Goal: Information Seeking & Learning: Learn about a topic

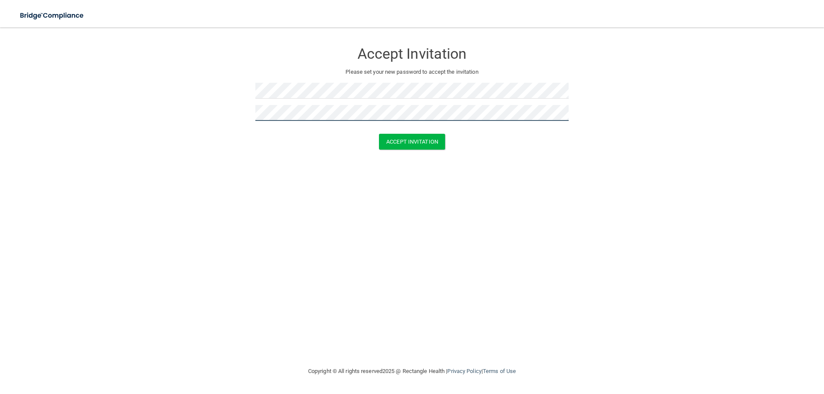
click at [379, 134] on button "Accept Invitation" at bounding box center [412, 142] width 66 height 16
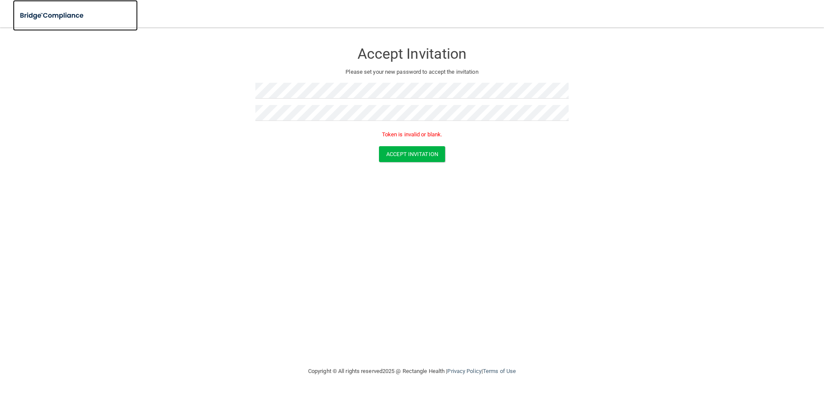
click at [60, 16] on img at bounding box center [52, 16] width 79 height 18
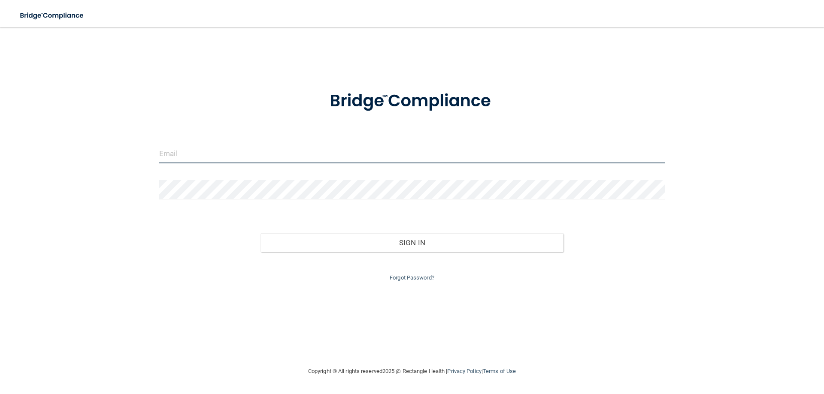
click at [454, 152] on input "email" at bounding box center [411, 153] width 505 height 19
type input "[EMAIL_ADDRESS][DOMAIN_NAME]"
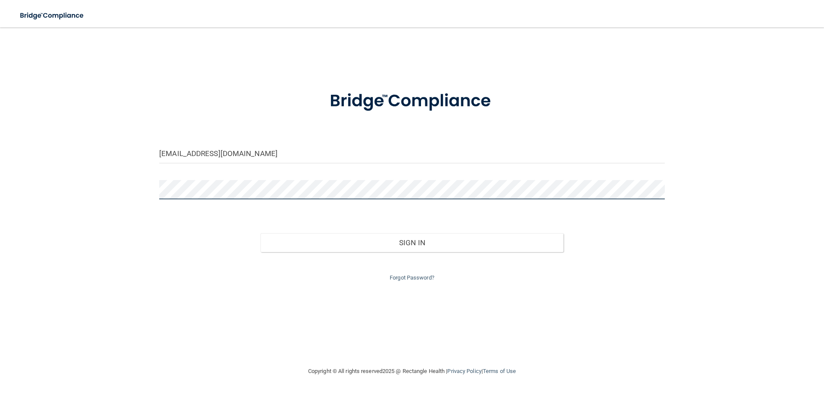
click at [260, 233] on button "Sign In" at bounding box center [411, 242] width 303 height 19
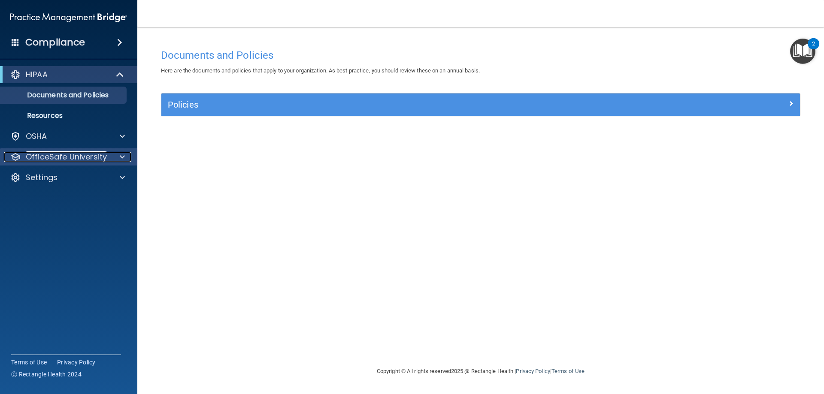
click at [106, 156] on div "OfficeSafe University" at bounding box center [57, 157] width 106 height 10
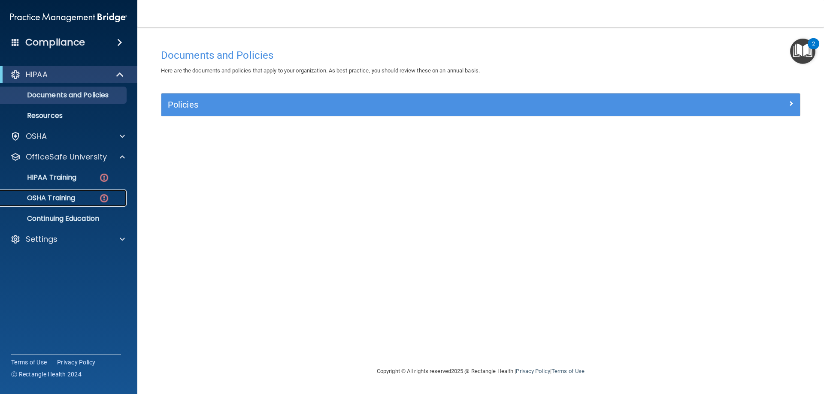
click at [98, 200] on div "OSHA Training" at bounding box center [64, 198] width 117 height 9
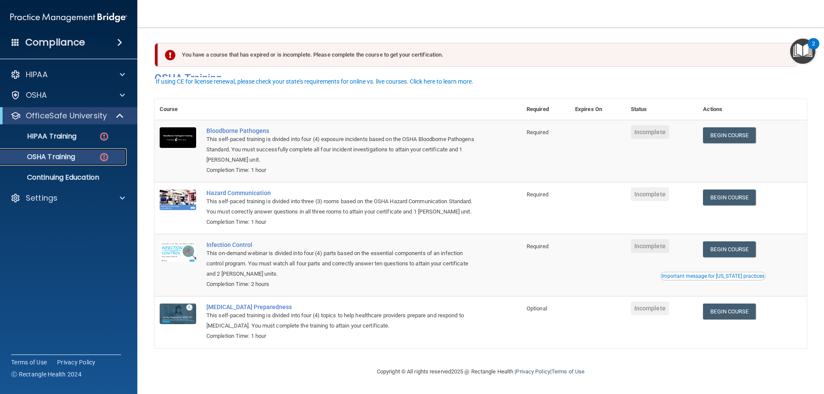
scroll to position [11, 0]
click at [729, 129] on link "Begin Course" at bounding box center [729, 135] width 52 height 16
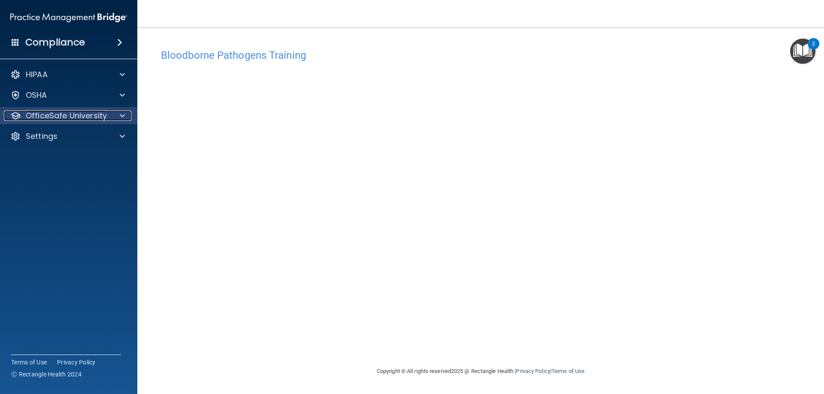
click at [116, 118] on div at bounding box center [120, 116] width 21 height 10
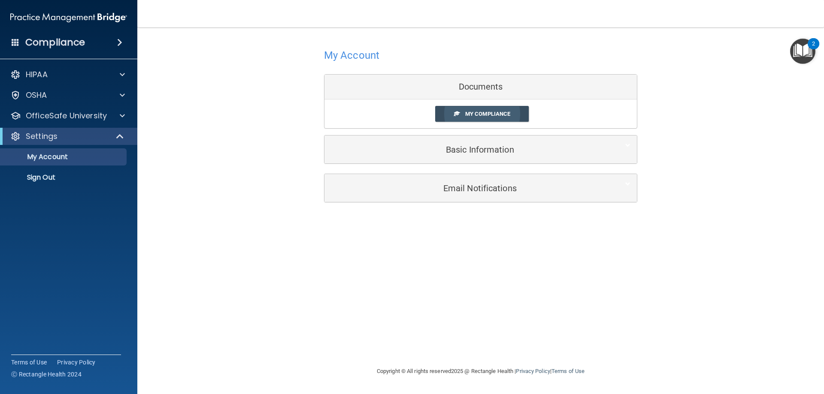
click at [512, 110] on link "My Compliance" at bounding box center [482, 114] width 94 height 16
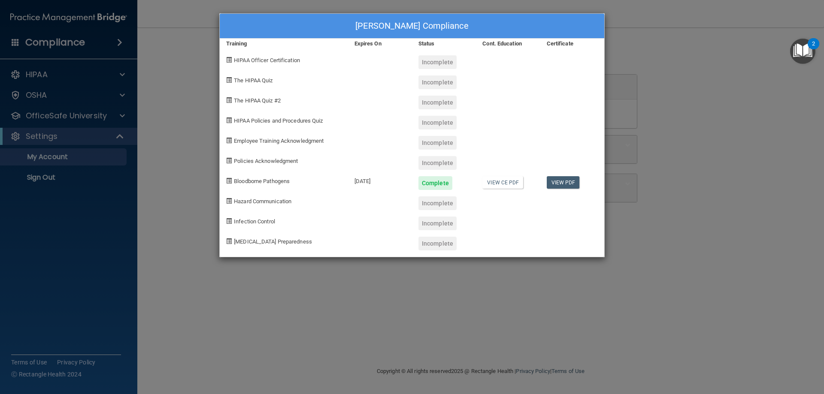
click at [196, 77] on div "Anna Gutierrez's Compliance Training Expires On Status Cont. Education Certific…" at bounding box center [412, 197] width 824 height 394
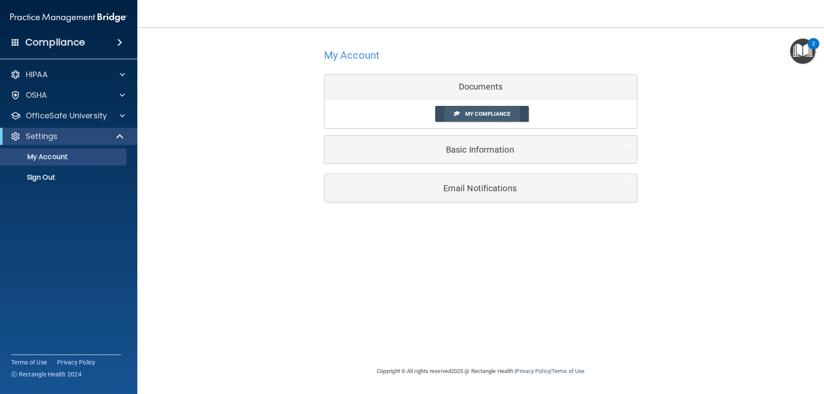
click at [491, 115] on span "My Compliance" at bounding box center [487, 114] width 45 height 6
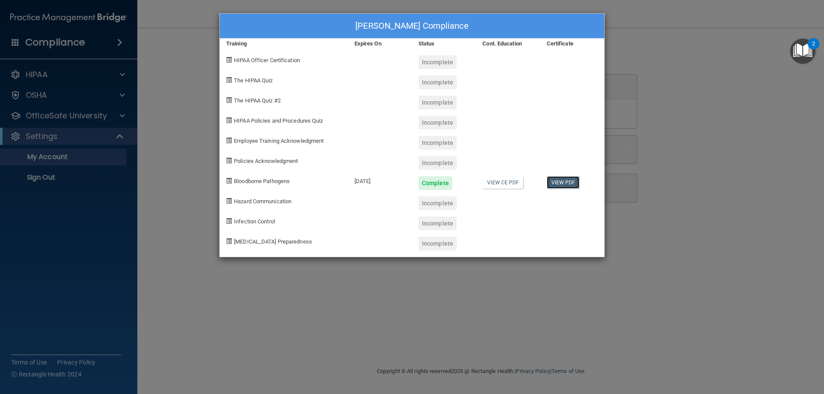
click at [568, 186] on link "View PDF" at bounding box center [563, 182] width 33 height 12
click at [179, 225] on div "Anna Gutierrez's Compliance Training Expires On Status Cont. Education Certific…" at bounding box center [412, 197] width 824 height 394
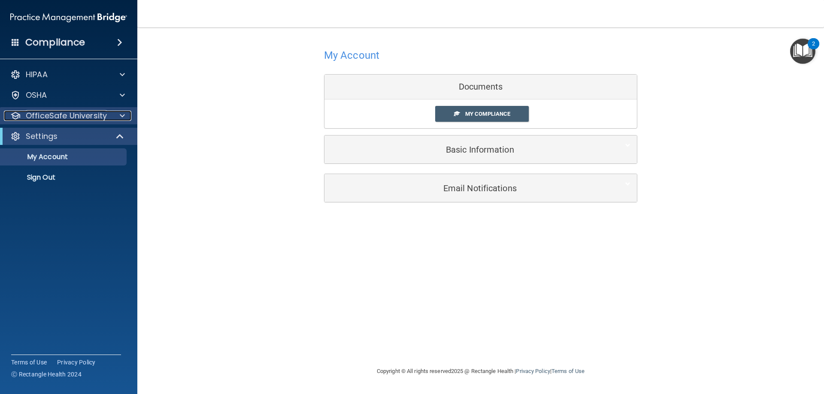
click at [119, 112] on div at bounding box center [120, 116] width 21 height 10
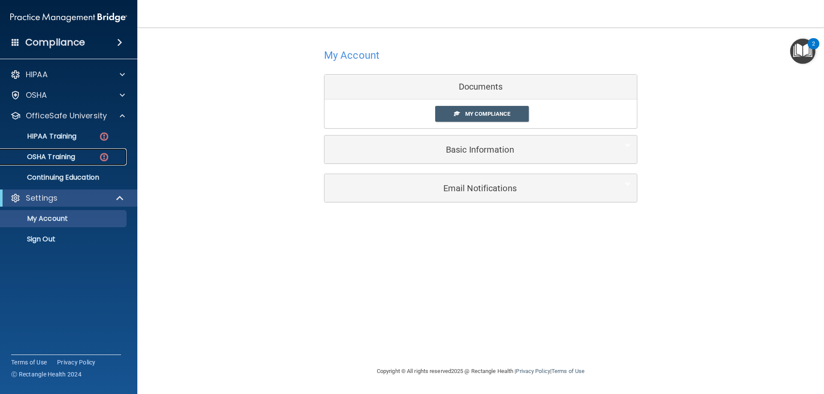
click at [98, 154] on div "OSHA Training" at bounding box center [64, 157] width 117 height 9
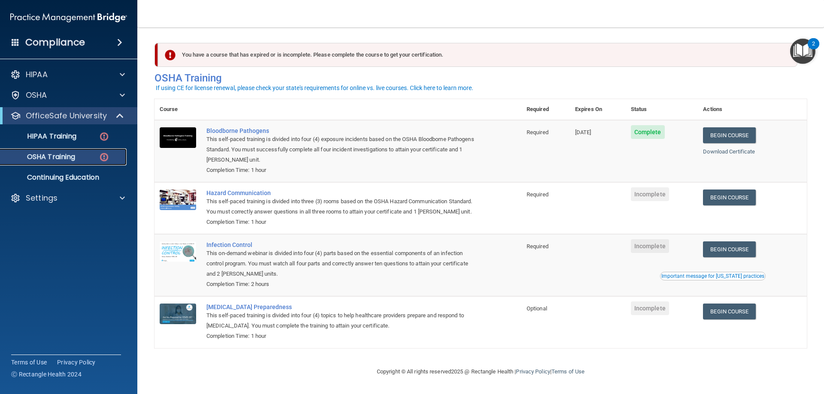
scroll to position [11, 0]
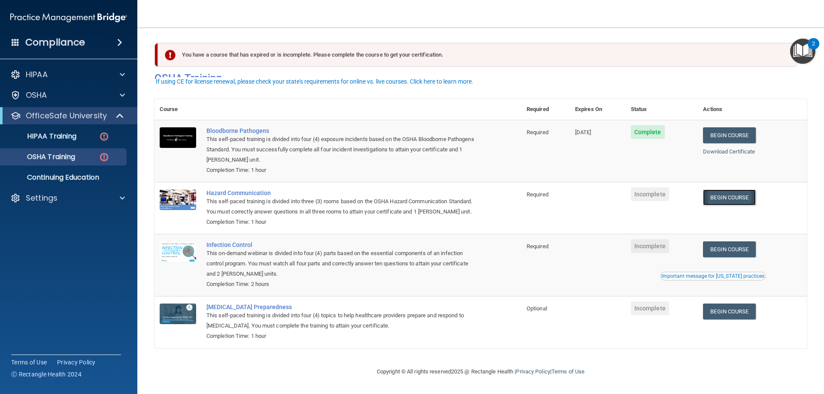
click at [722, 190] on link "Begin Course" at bounding box center [729, 198] width 52 height 16
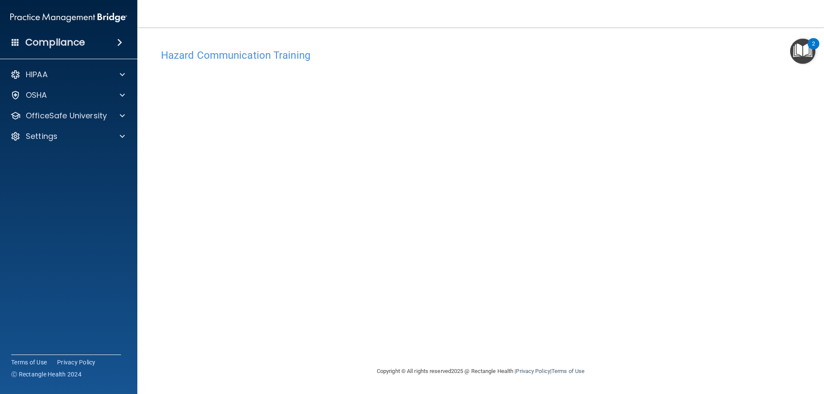
click at [288, 59] on h4 "Hazard Communication Training" at bounding box center [480, 55] width 639 height 11
click at [126, 124] on div "OfficeSafe University" at bounding box center [69, 115] width 138 height 17
click at [122, 117] on span at bounding box center [122, 116] width 5 height 10
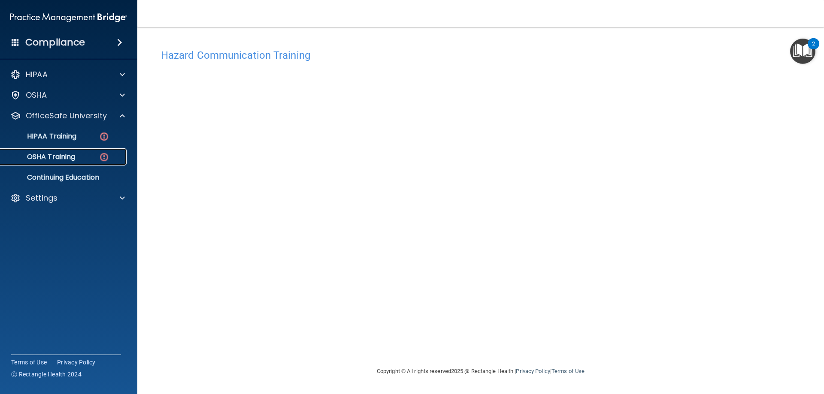
click at [103, 155] on img at bounding box center [104, 157] width 11 height 11
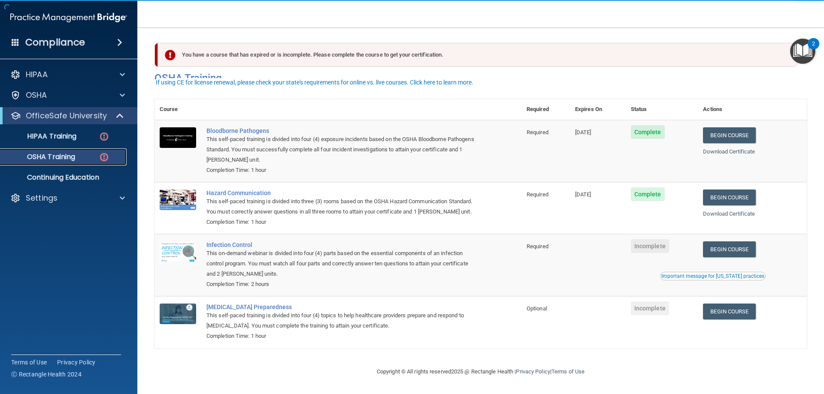
scroll to position [11, 0]
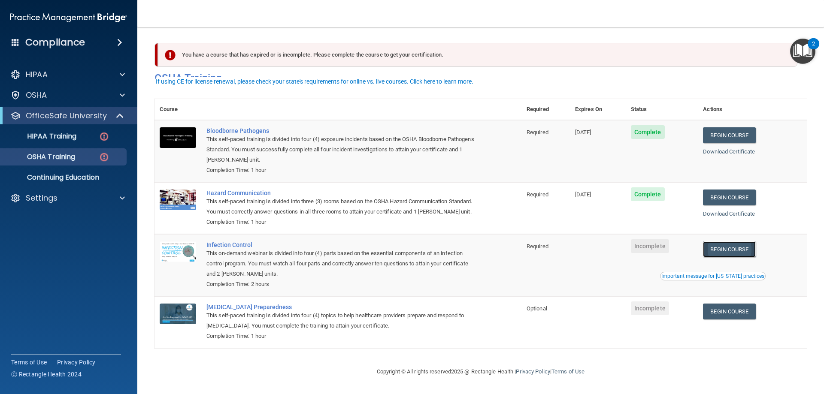
click at [717, 250] on link "Begin Course" at bounding box center [729, 250] width 52 height 16
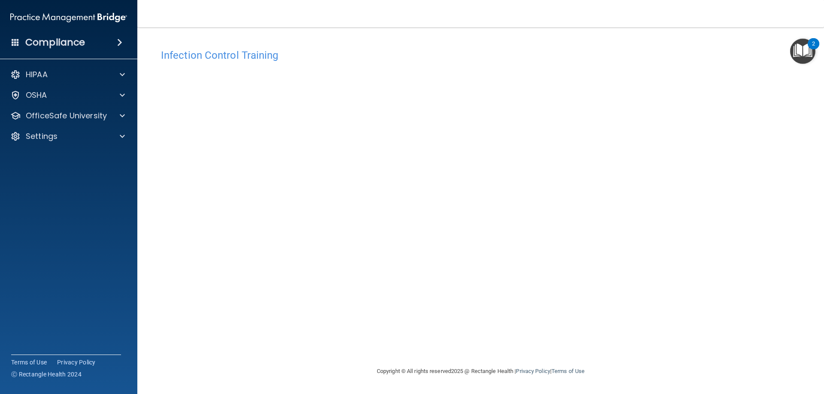
click at [79, 321] on div "Compliance HIPAA Documents and Policies Report an Incident Business Associates …" at bounding box center [68, 197] width 137 height 394
click at [132, 118] on div "OfficeSafe University" at bounding box center [69, 115] width 138 height 17
click at [123, 116] on span at bounding box center [122, 116] width 5 height 10
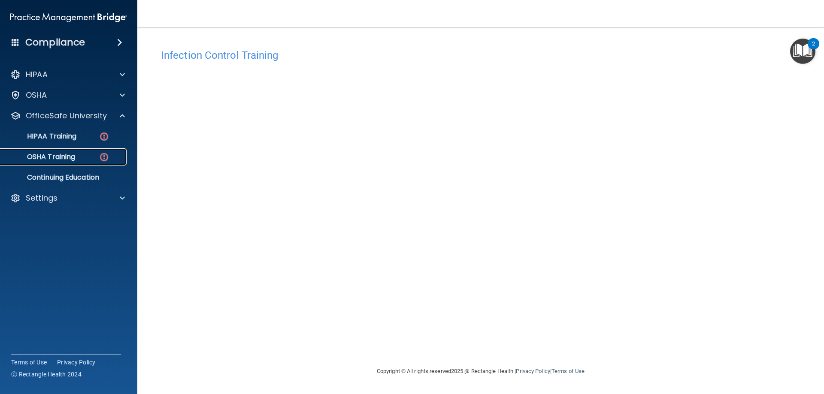
click at [104, 159] on img at bounding box center [104, 157] width 11 height 11
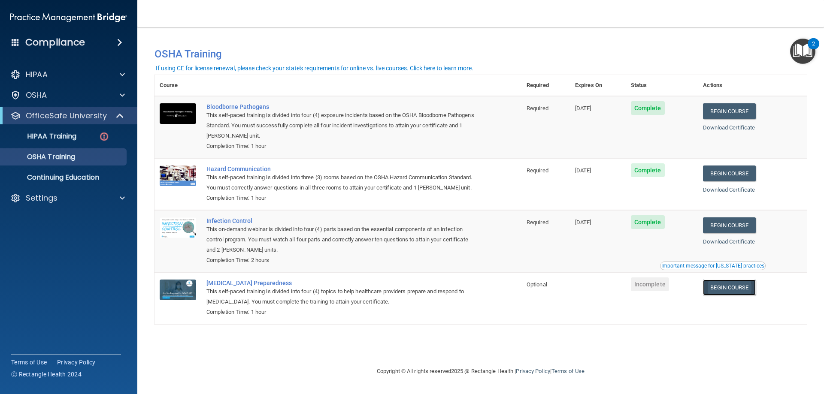
click at [722, 288] on link "Begin Course" at bounding box center [729, 288] width 52 height 16
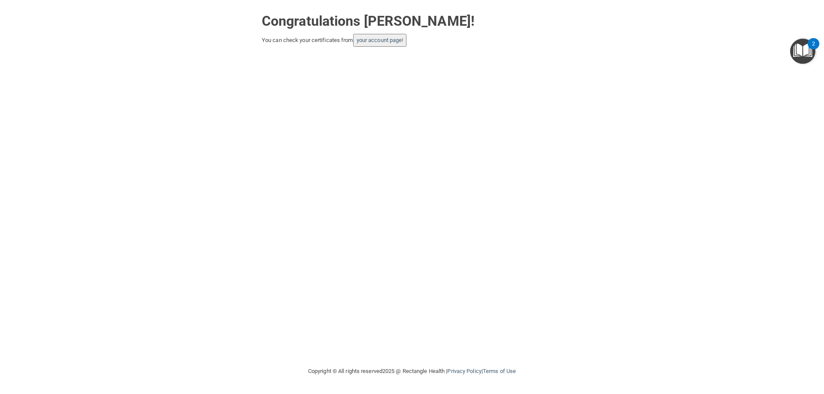
click at [395, 45] on button "your account page!" at bounding box center [380, 40] width 54 height 13
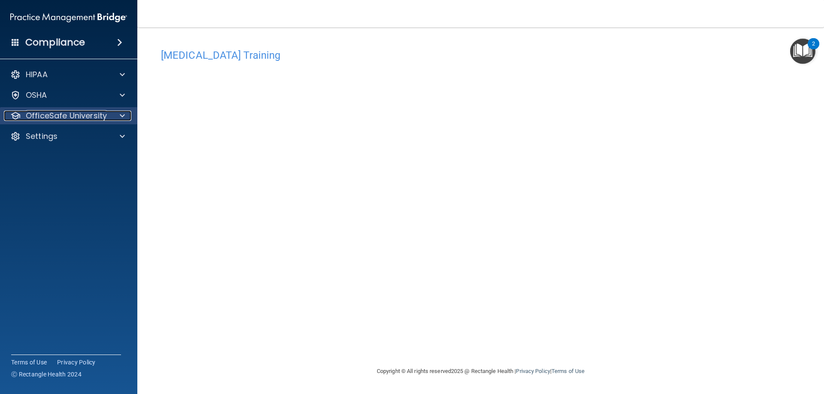
click at [58, 112] on p "OfficeSafe University" at bounding box center [66, 116] width 81 height 10
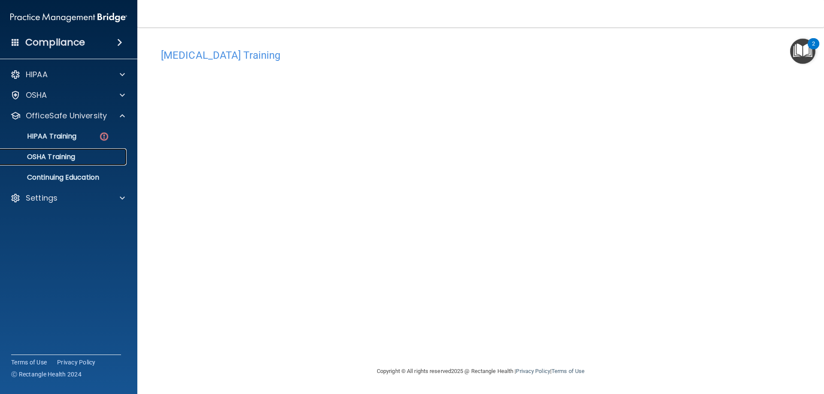
click at [109, 159] on div "OSHA Training" at bounding box center [64, 157] width 117 height 9
